Goal: Task Accomplishment & Management: Use online tool/utility

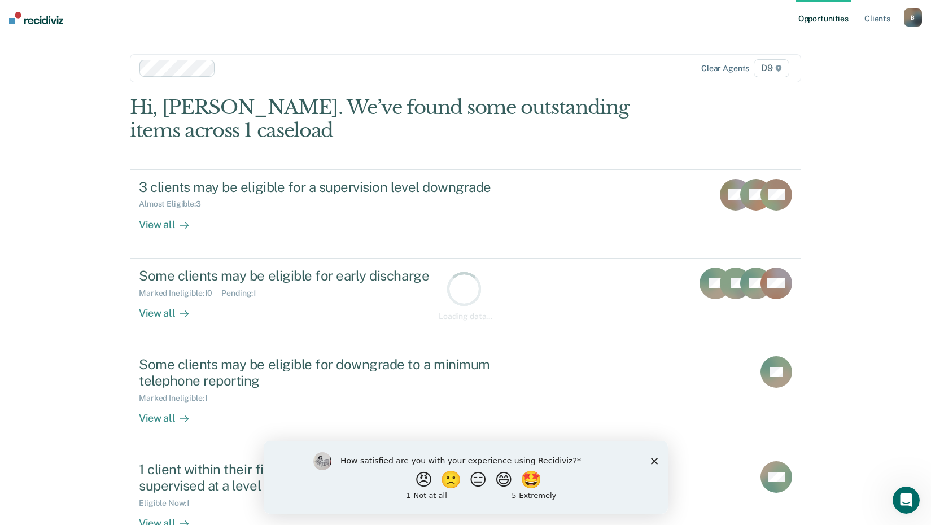
click at [658, 460] on div "How satisfied are you with your experience using Recidiviz? 😠 🙁 😑 😄 🤩 1 - Not a…" at bounding box center [465, 476] width 404 height 73
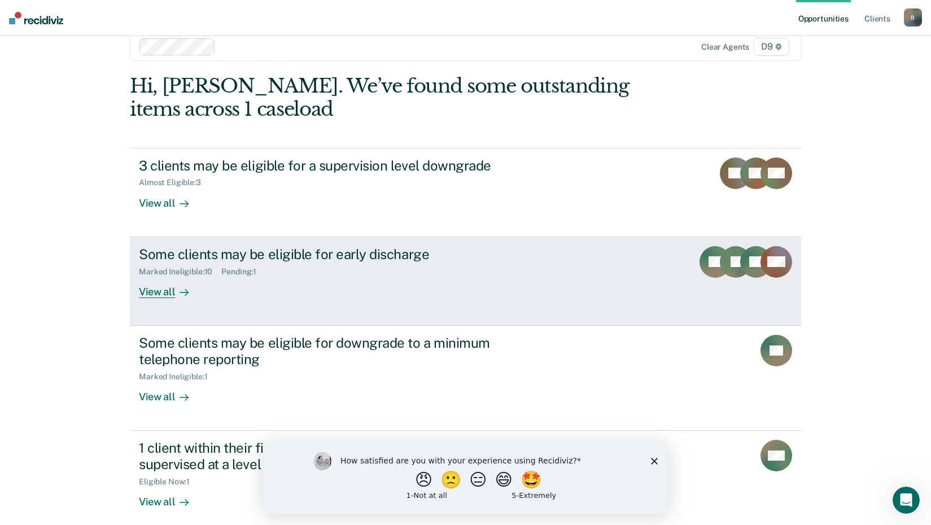
scroll to position [32, 0]
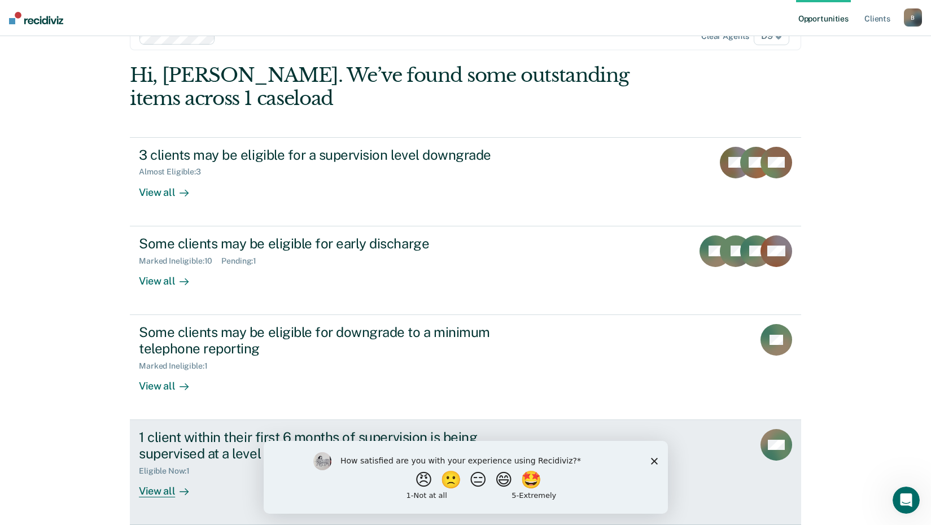
click at [200, 453] on div "1 client within their first 6 months of supervision is being supervised at a le…" at bounding box center [337, 445] width 396 height 33
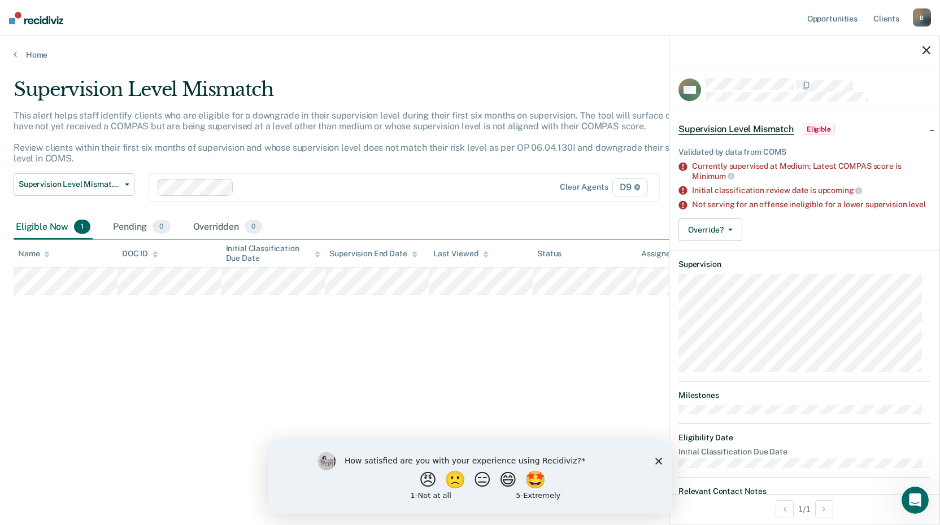
scroll to position [59, 0]
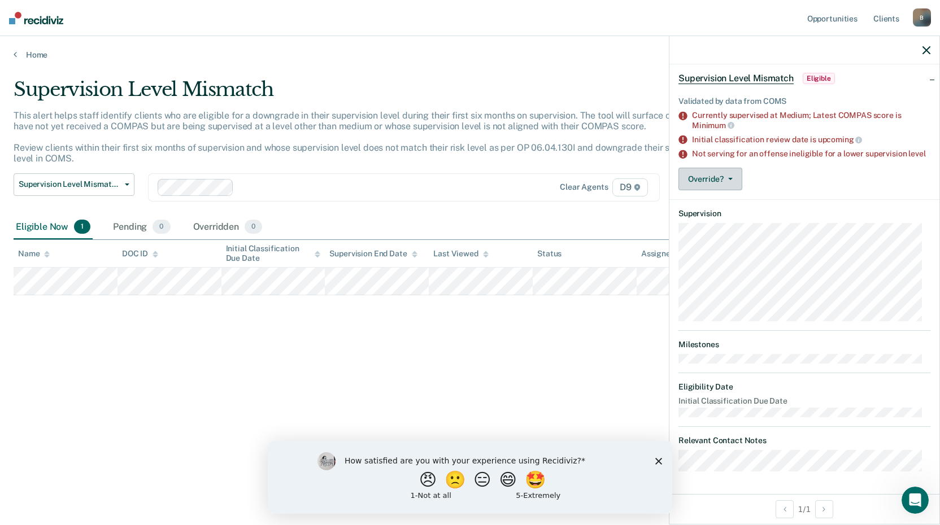
click at [730, 180] on button "Override?" at bounding box center [710, 179] width 64 height 23
drag, startPoint x: 733, startPoint y: 173, endPoint x: 732, endPoint y: 180, distance: 6.2
click at [733, 179] on button "Override?" at bounding box center [710, 179] width 64 height 23
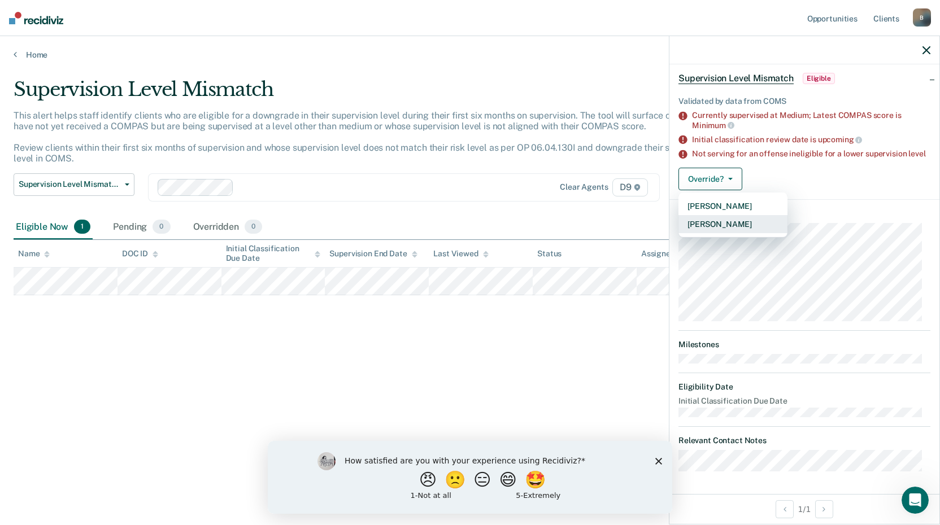
click at [742, 228] on button "[PERSON_NAME]" at bounding box center [732, 224] width 109 height 18
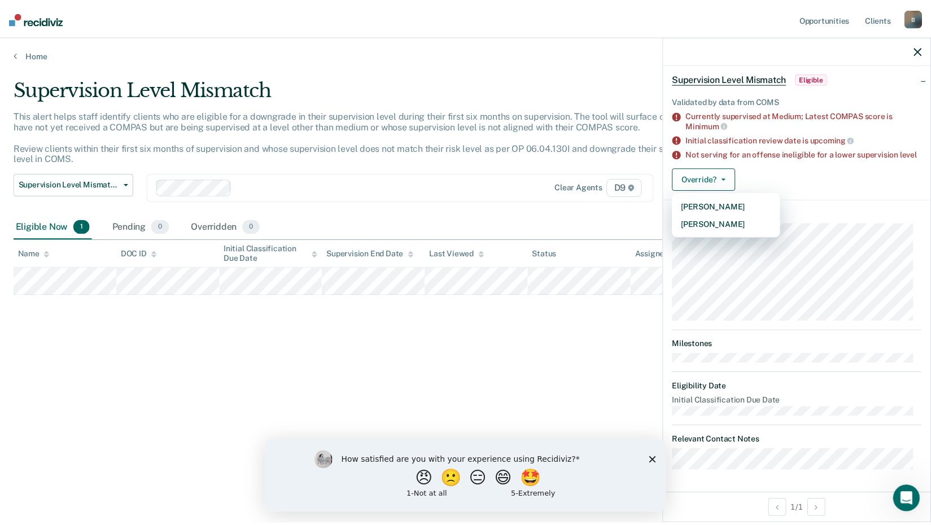
scroll to position [0, 0]
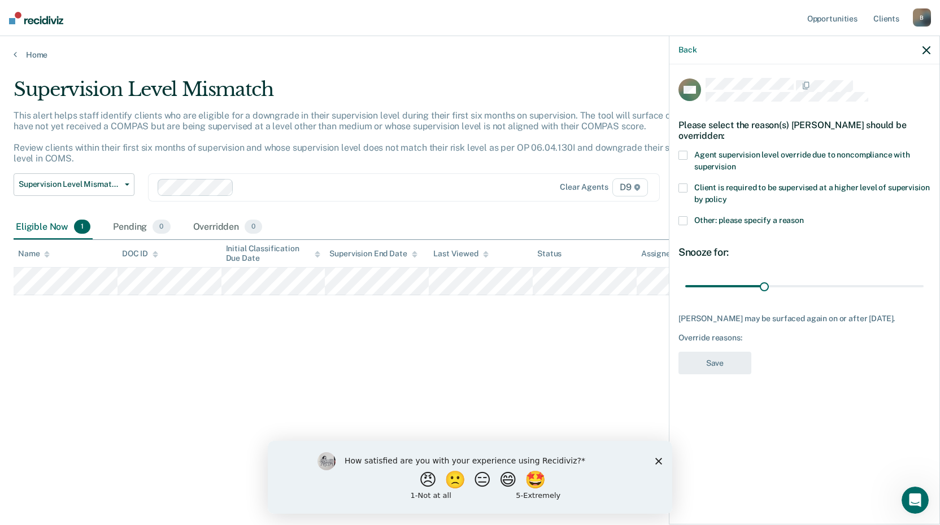
click at [739, 219] on span "Other: please specify a reason" at bounding box center [749, 220] width 110 height 9
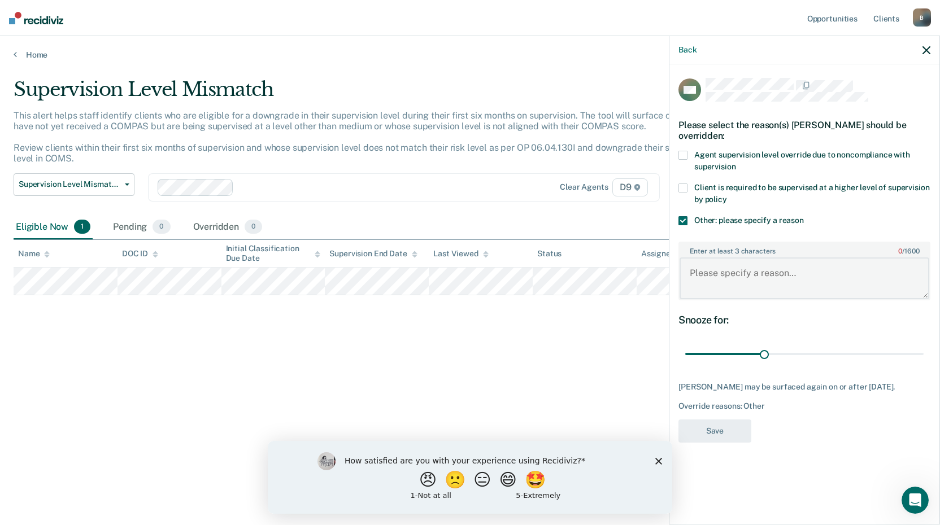
click at [733, 267] on textarea "Enter at least 3 characters 0 / 1600" at bounding box center [804, 278] width 250 height 42
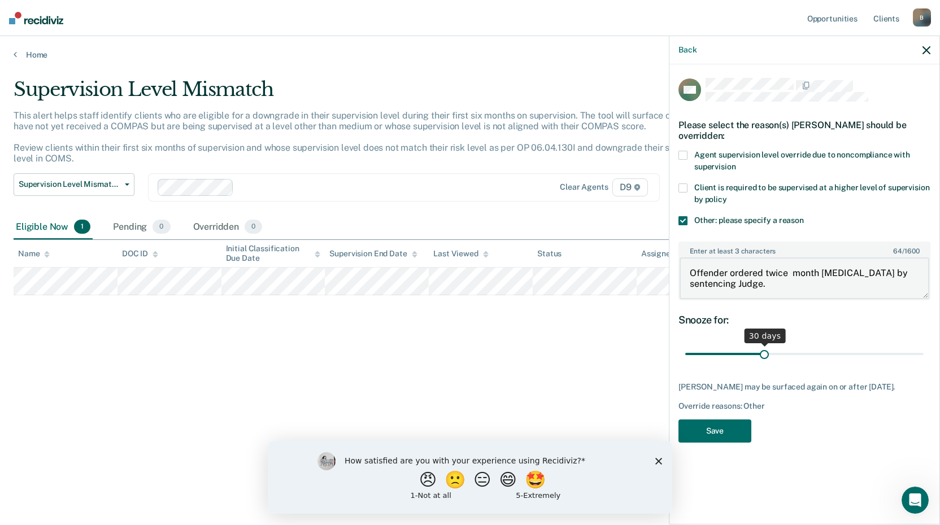
type textarea "Offender ordered twice month [MEDICAL_DATA] by sentencing Judge."
drag, startPoint x: 766, startPoint y: 353, endPoint x: 920, endPoint y: 384, distance: 157.8
click at [923, 364] on input "range" at bounding box center [804, 354] width 238 height 20
drag, startPoint x: 917, startPoint y: 356, endPoint x: 841, endPoint y: 359, distance: 76.3
type input "60"
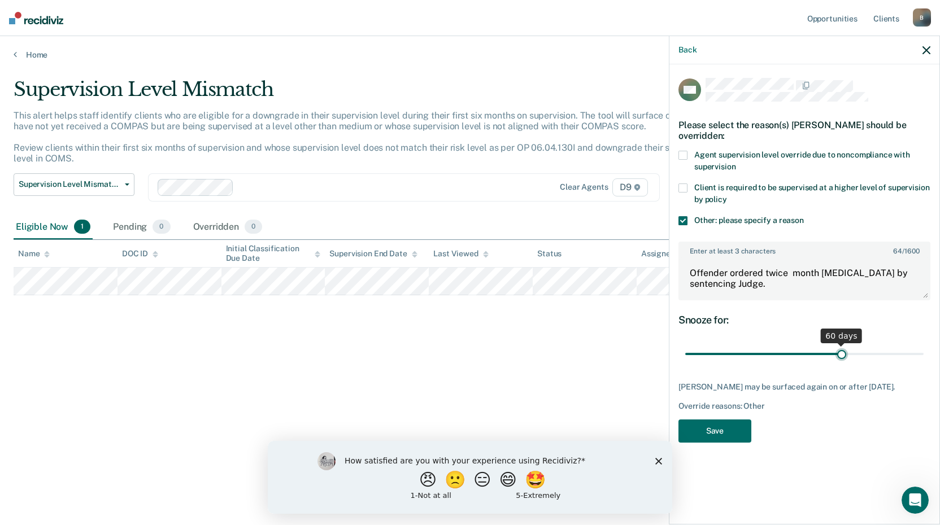
click at [841, 359] on input "range" at bounding box center [804, 354] width 238 height 20
click at [728, 435] on button "Save" at bounding box center [714, 431] width 73 height 23
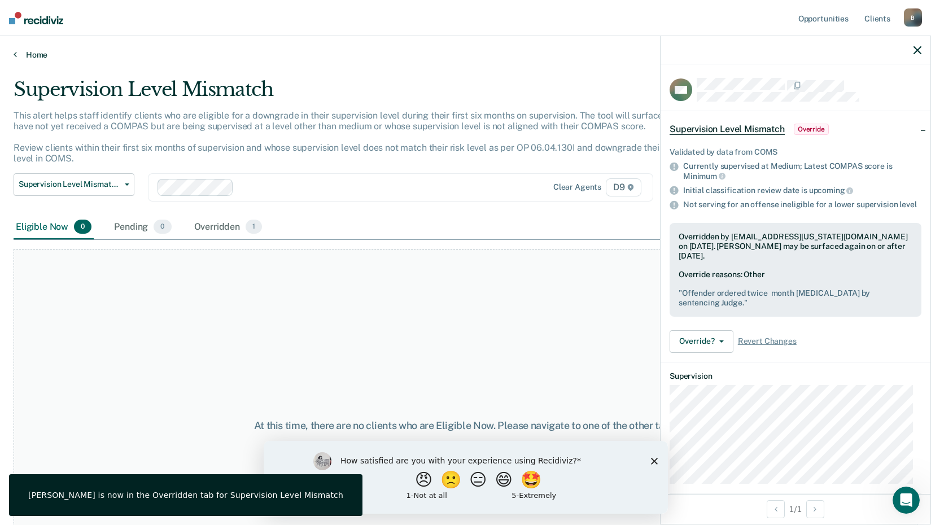
click at [18, 51] on link "Home" at bounding box center [466, 55] width 904 height 10
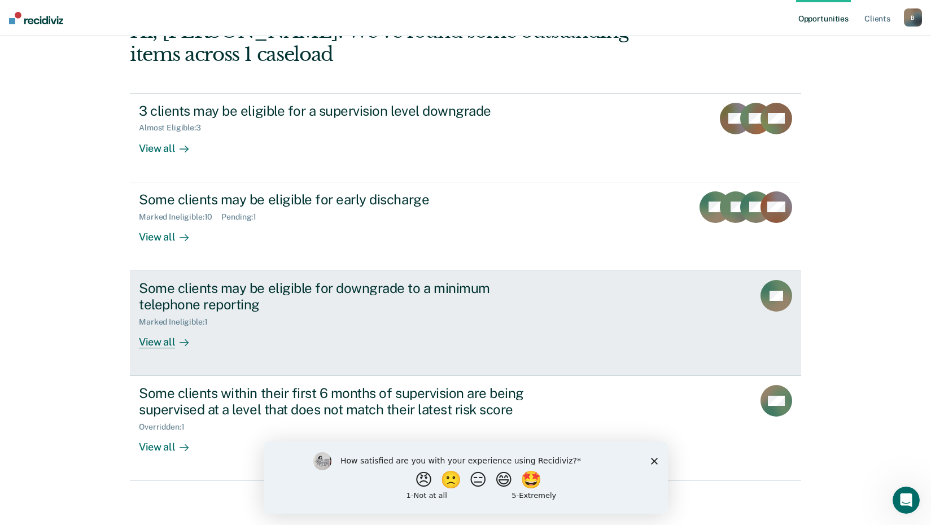
scroll to position [77, 0]
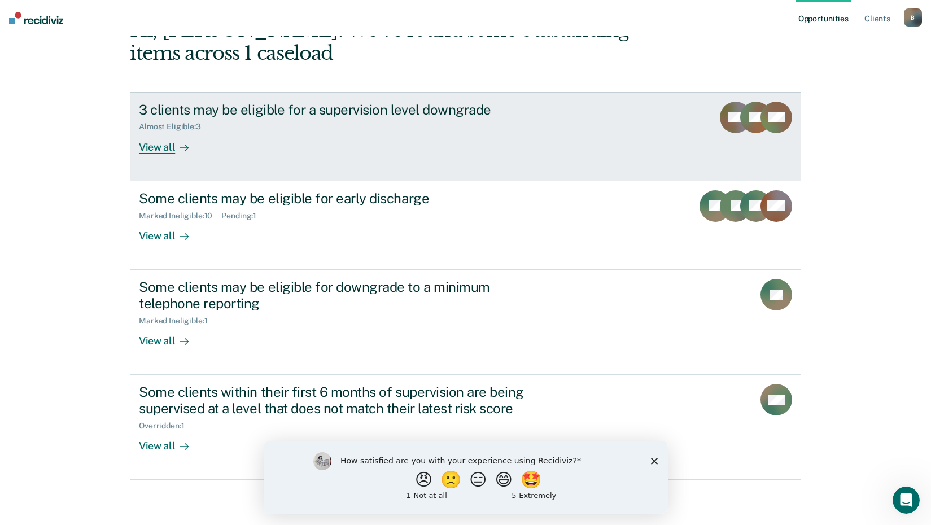
click at [212, 113] on div "3 clients may be eligible for a supervision level downgrade" at bounding box center [337, 110] width 396 height 16
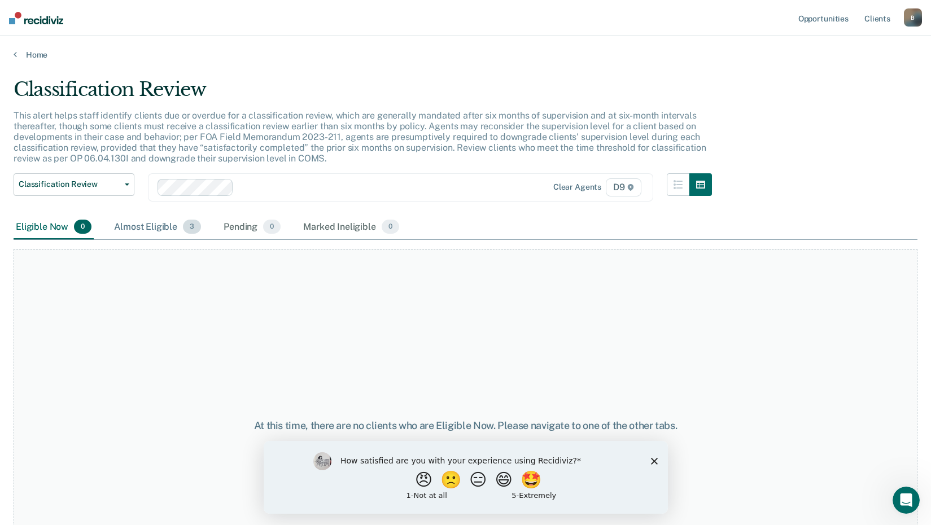
click at [165, 232] on div "Almost Eligible 3" at bounding box center [157, 227] width 91 height 25
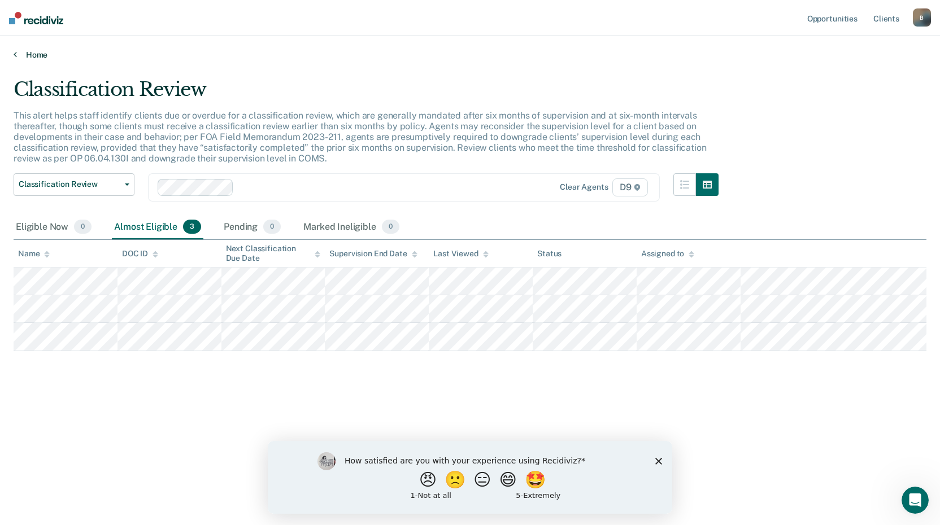
click at [26, 56] on link "Home" at bounding box center [470, 55] width 913 height 10
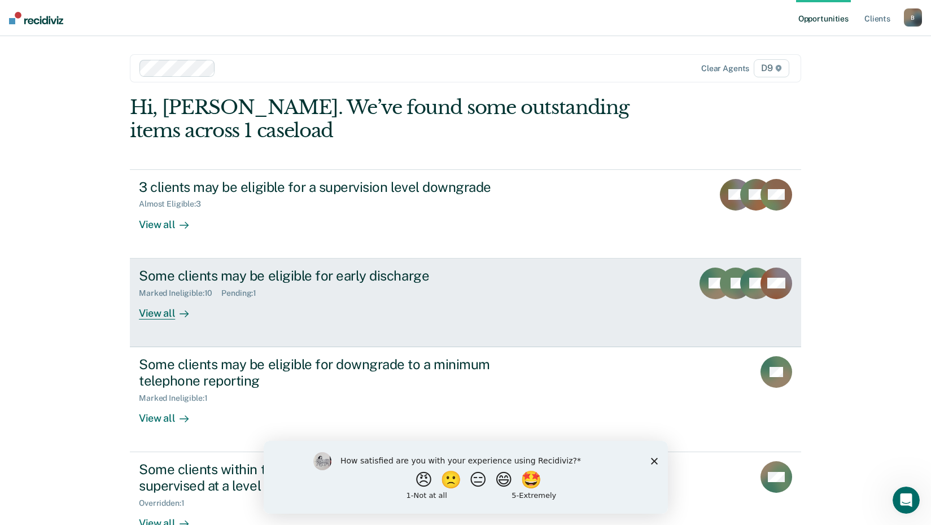
click at [163, 316] on div "View all" at bounding box center [170, 309] width 63 height 22
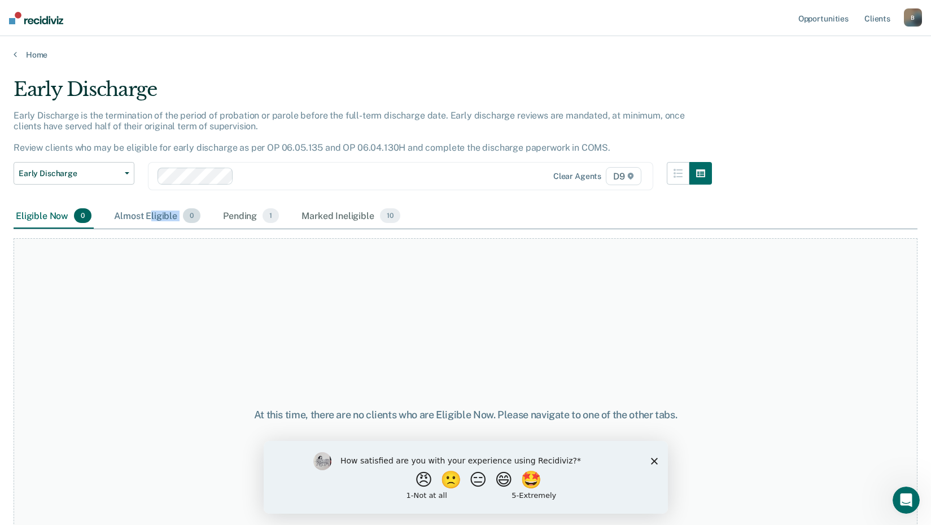
click at [149, 221] on div "Almost Eligible 0" at bounding box center [157, 216] width 91 height 25
drag, startPoint x: 149, startPoint y: 221, endPoint x: 247, endPoint y: 218, distance: 97.7
click at [247, 218] on div "Pending 1" at bounding box center [251, 216] width 60 height 25
